Goal: Find specific page/section: Find specific page/section

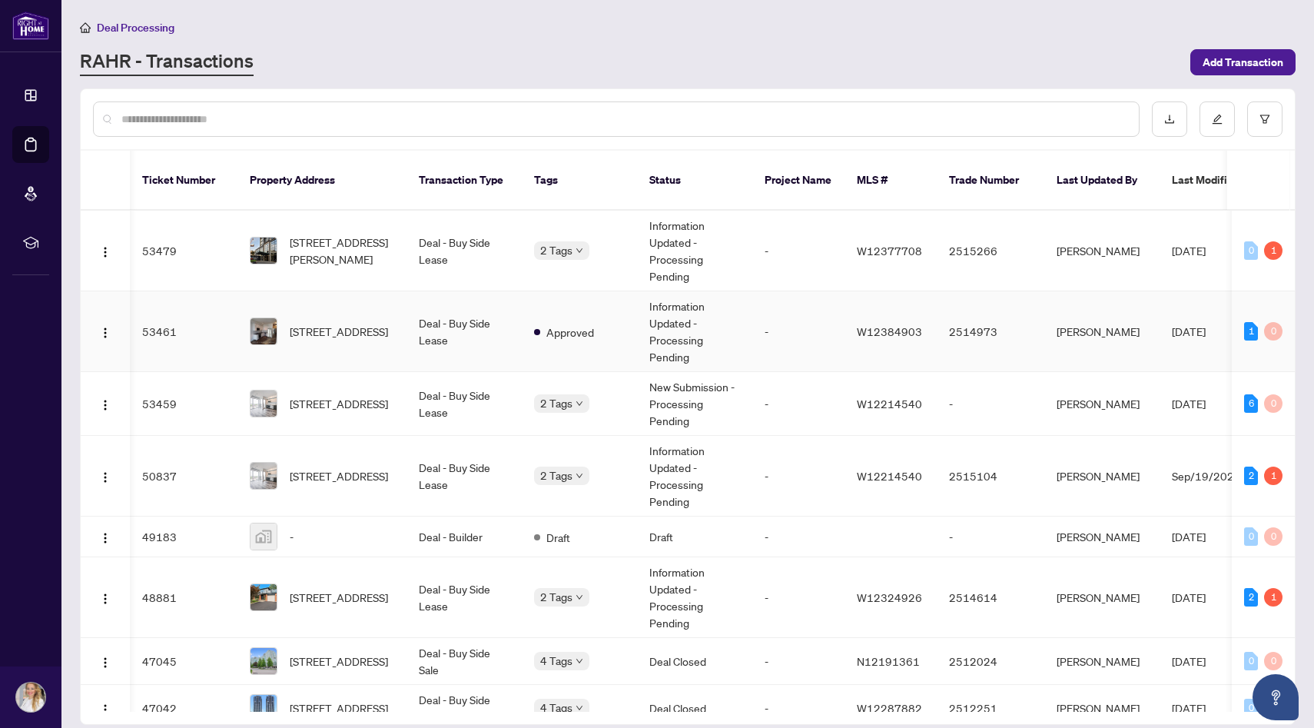
scroll to position [0, 2]
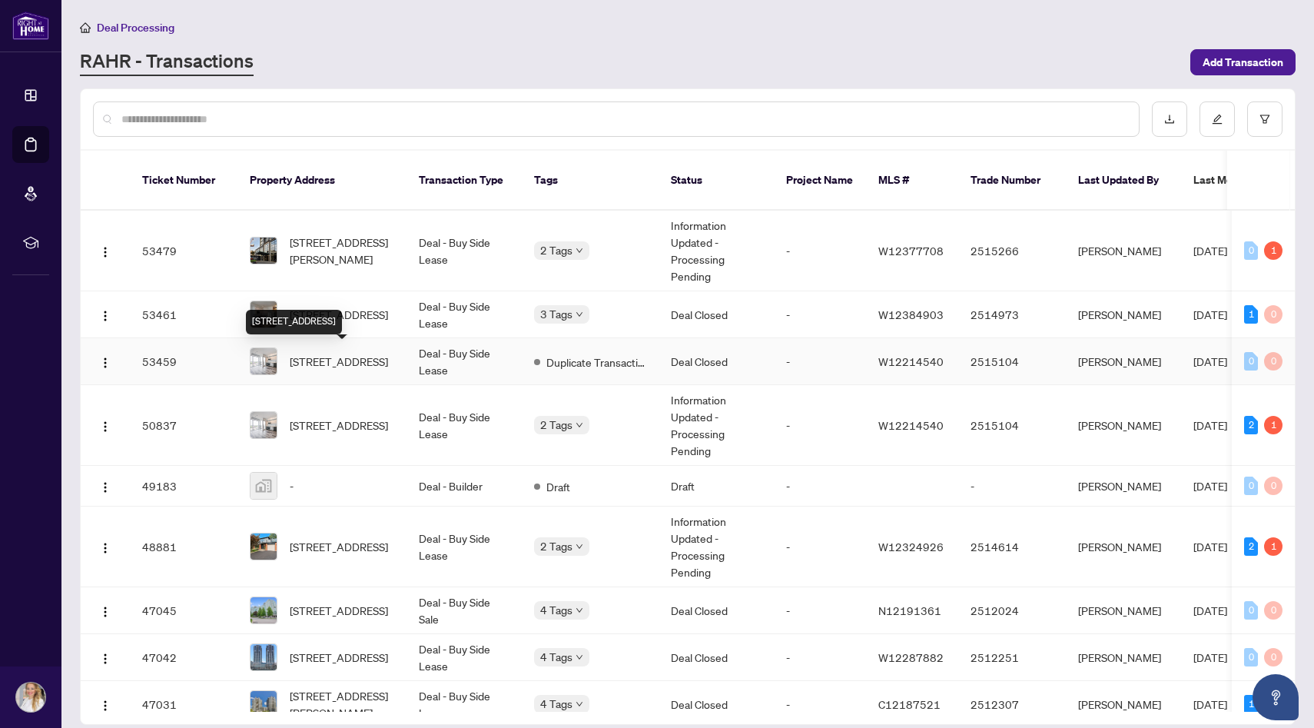
click at [342, 311] on div "[STREET_ADDRESS]" at bounding box center [294, 322] width 96 height 25
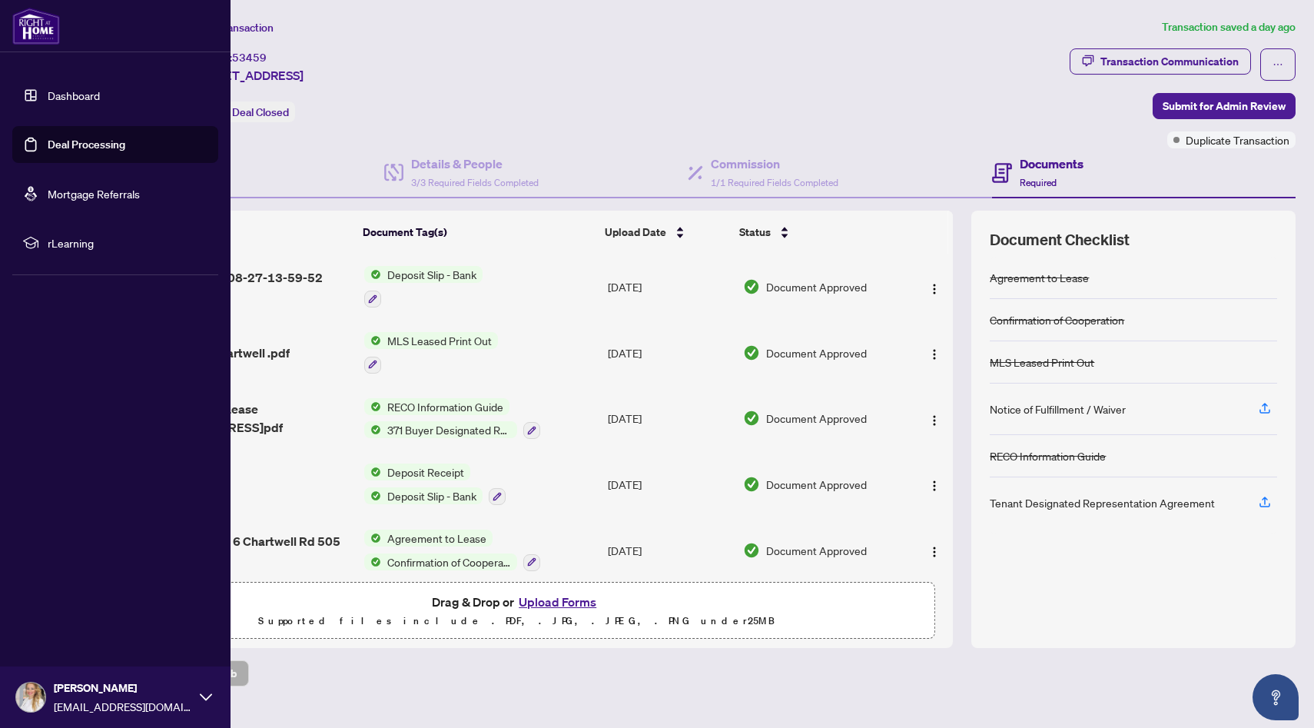
click at [73, 144] on link "Deal Processing" at bounding box center [87, 145] width 78 height 14
